Goal: Information Seeking & Learning: Learn about a topic

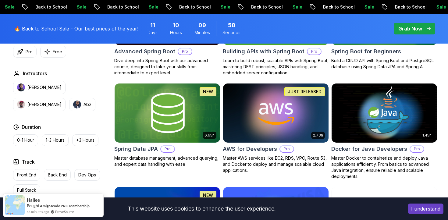
scroll to position [242, 0]
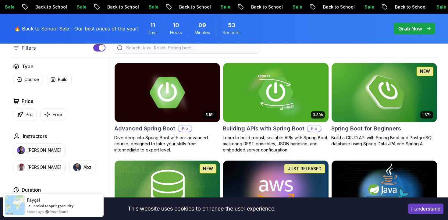
scroll to position [164, 0]
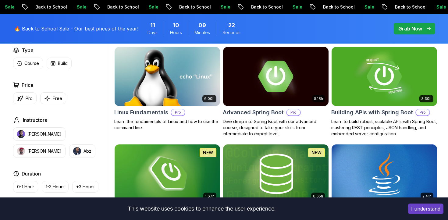
scroll to position [189, 0]
